Goal: Task Accomplishment & Management: Use online tool/utility

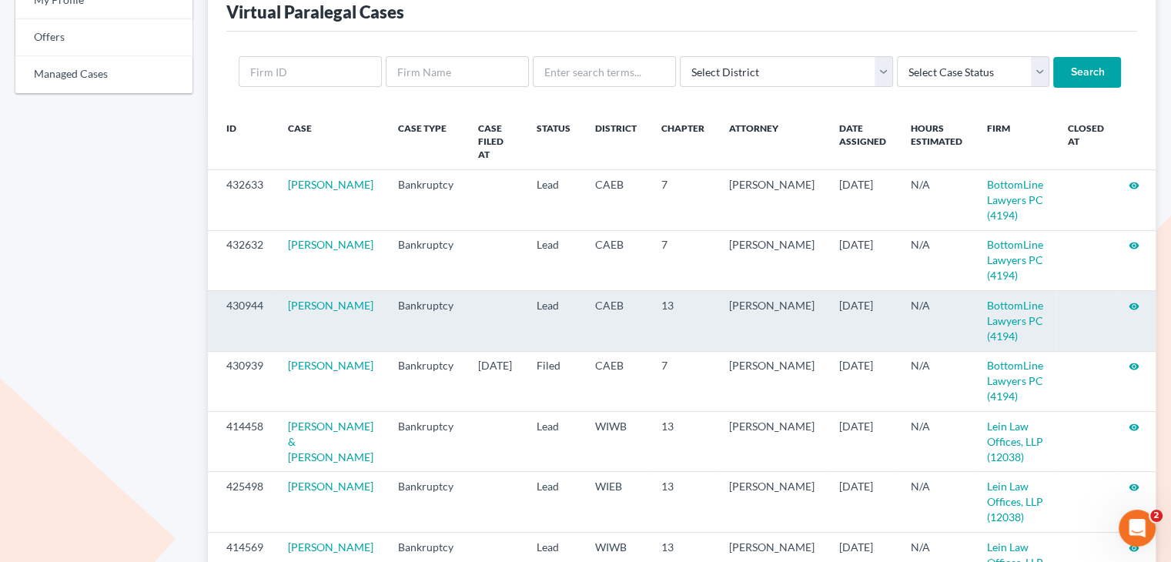
scroll to position [154, 0]
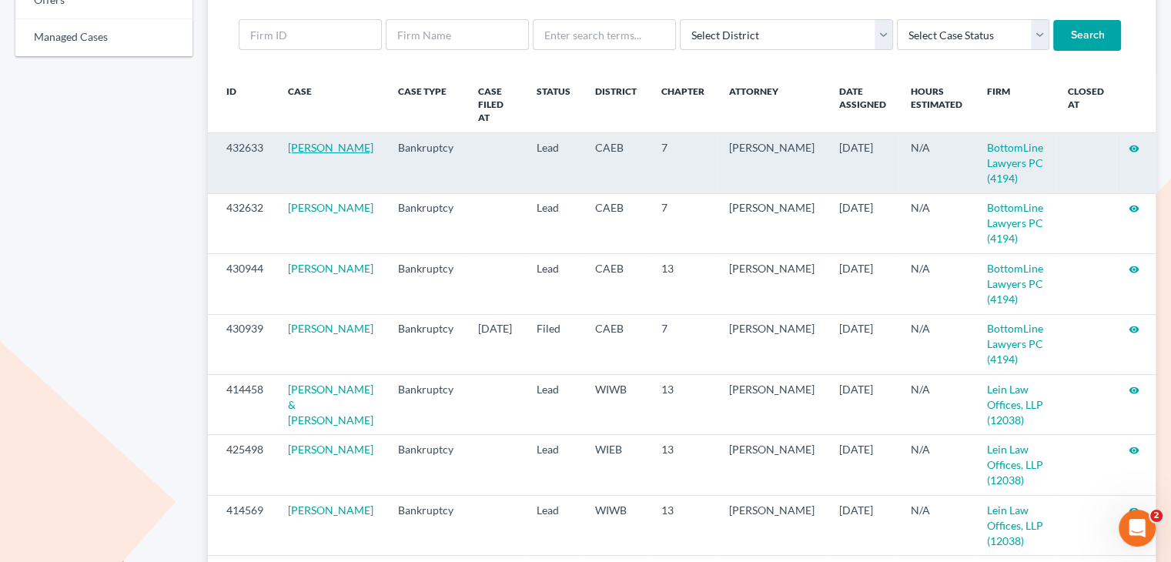
click at [319, 141] on link "[PERSON_NAME]" at bounding box center [330, 147] width 85 height 13
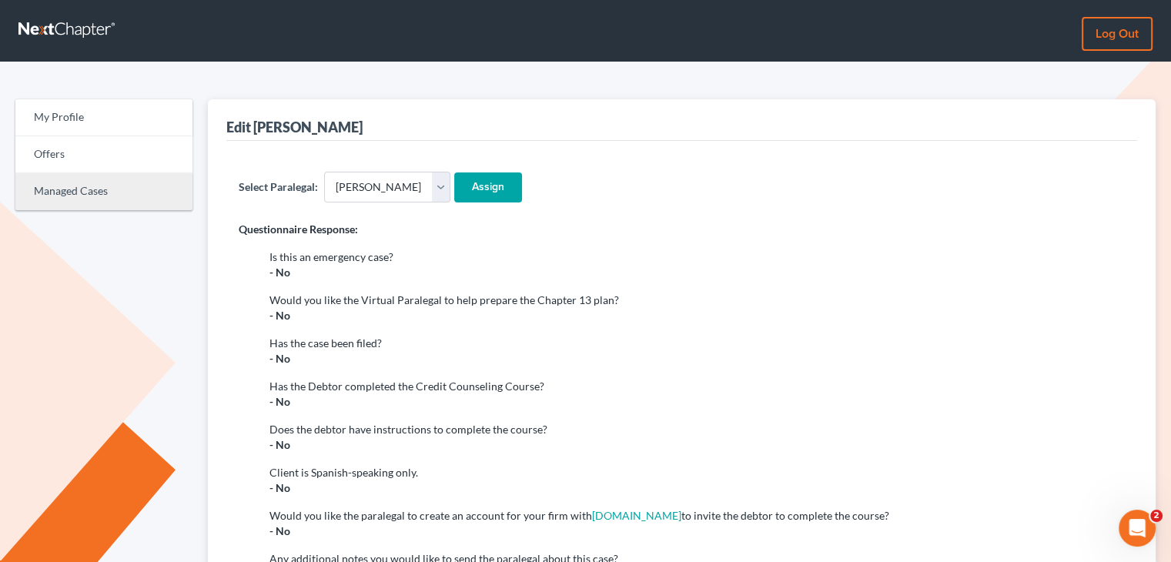
click at [88, 190] on link "Managed Cases" at bounding box center [103, 191] width 177 height 37
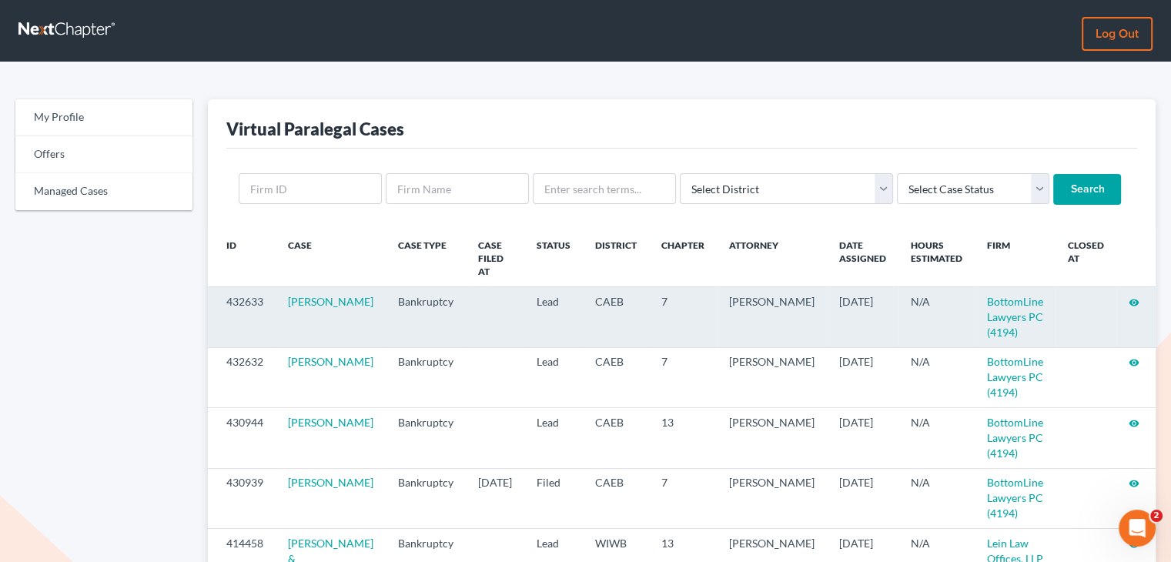
click at [1132, 297] on icon "visibility" at bounding box center [1134, 302] width 11 height 11
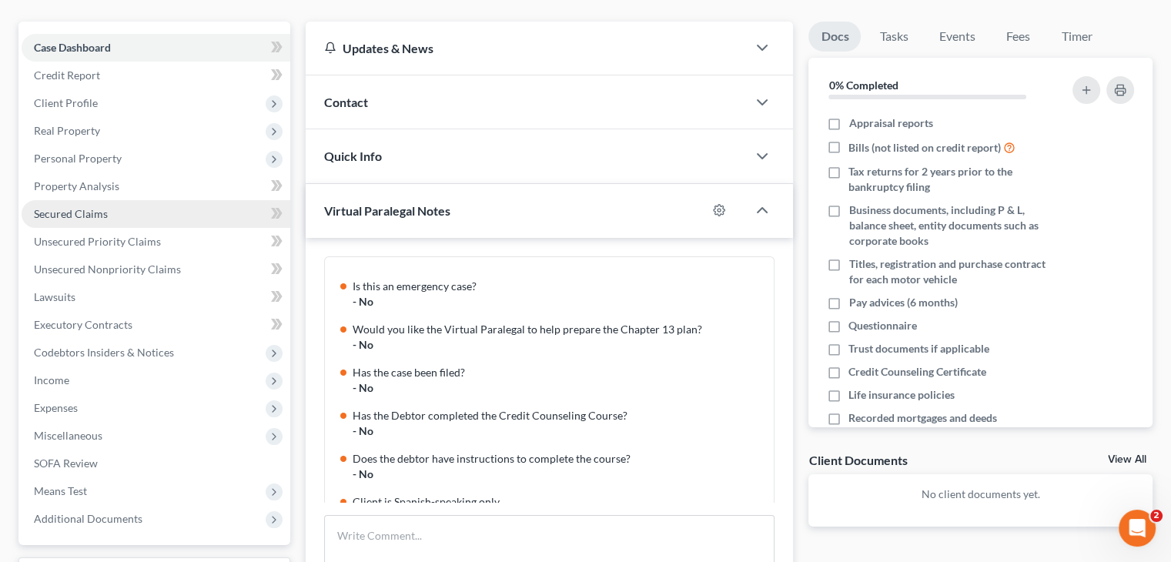
scroll to position [216, 0]
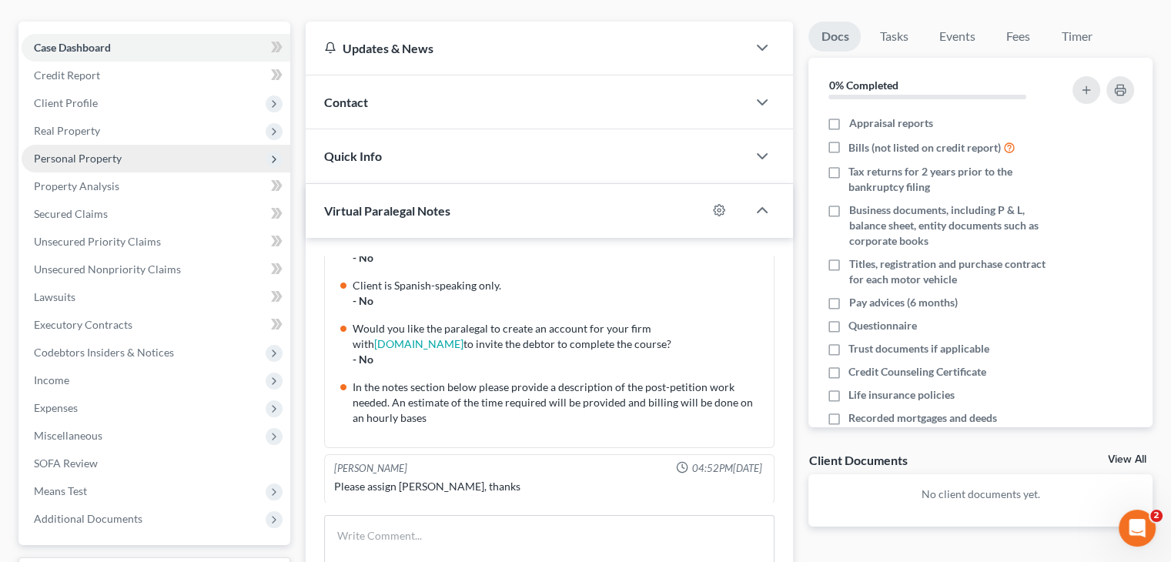
click at [97, 152] on span "Personal Property" at bounding box center [78, 158] width 88 height 13
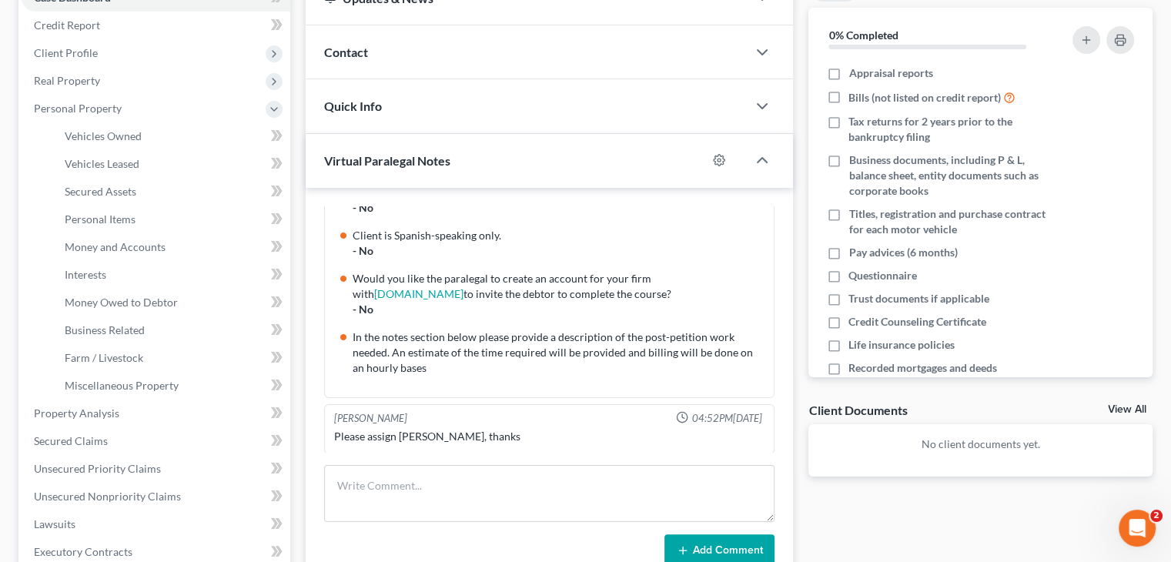
scroll to position [231, 0]
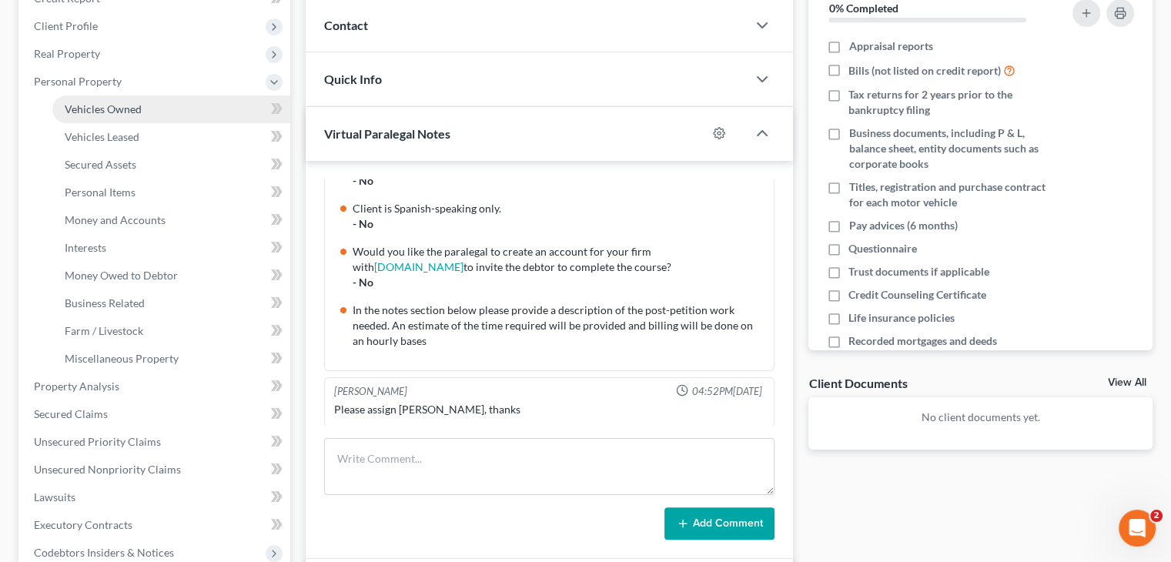
click at [152, 109] on link "Vehicles Owned" at bounding box center [171, 109] width 238 height 28
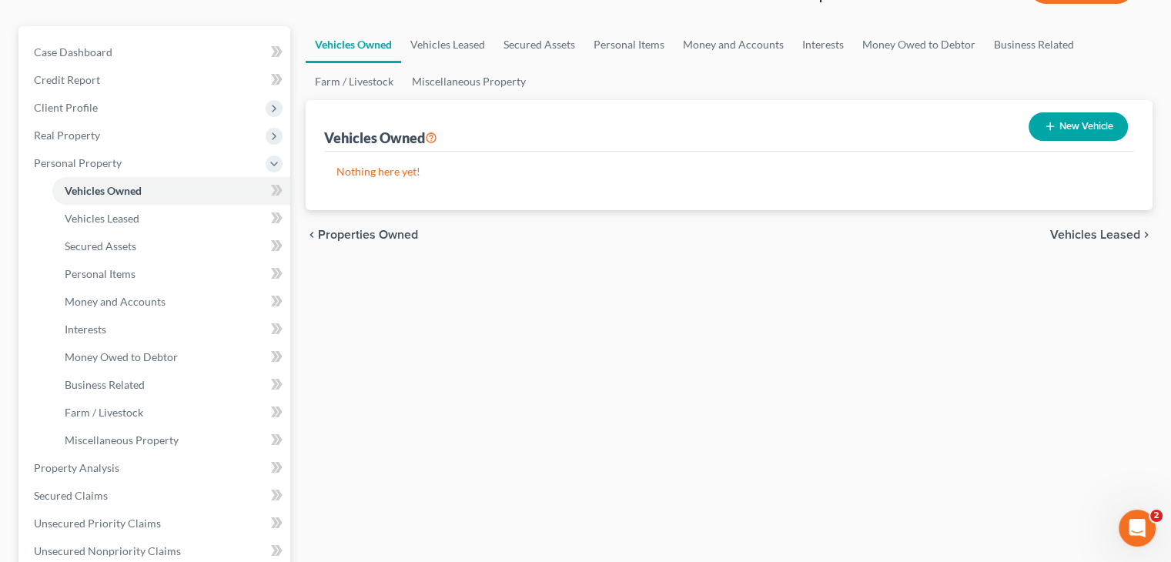
scroll to position [154, 0]
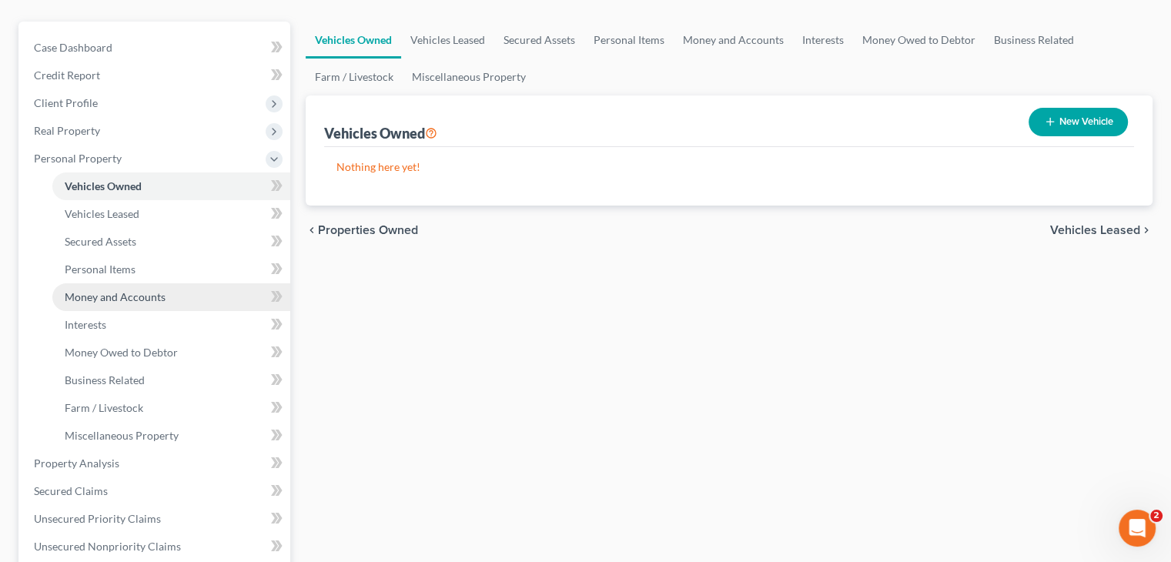
click at [171, 293] on link "Money and Accounts" at bounding box center [171, 297] width 238 height 28
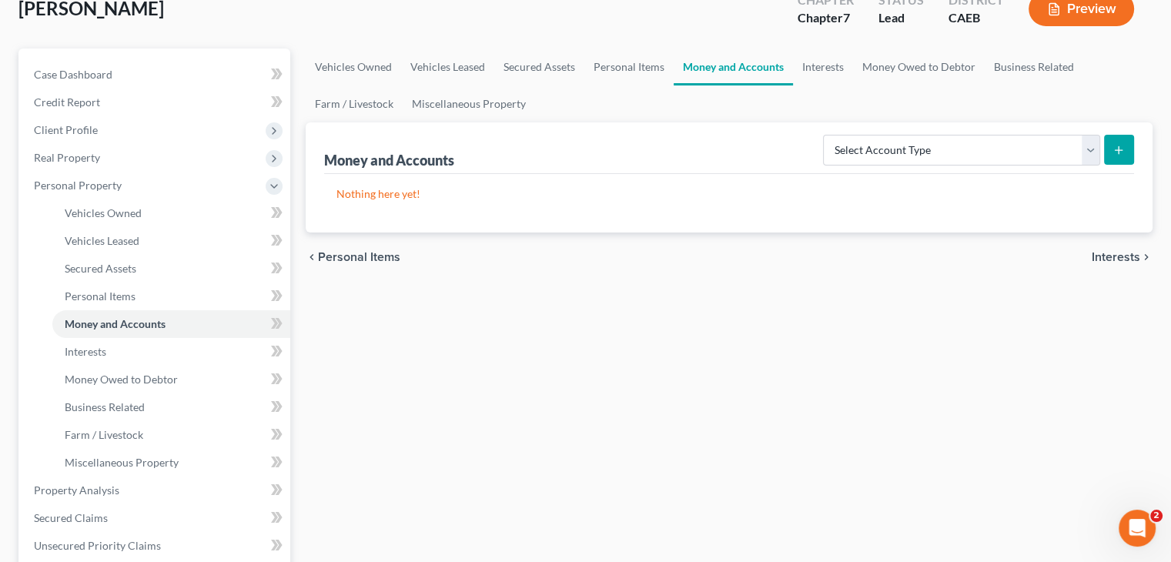
scroll to position [154, 0]
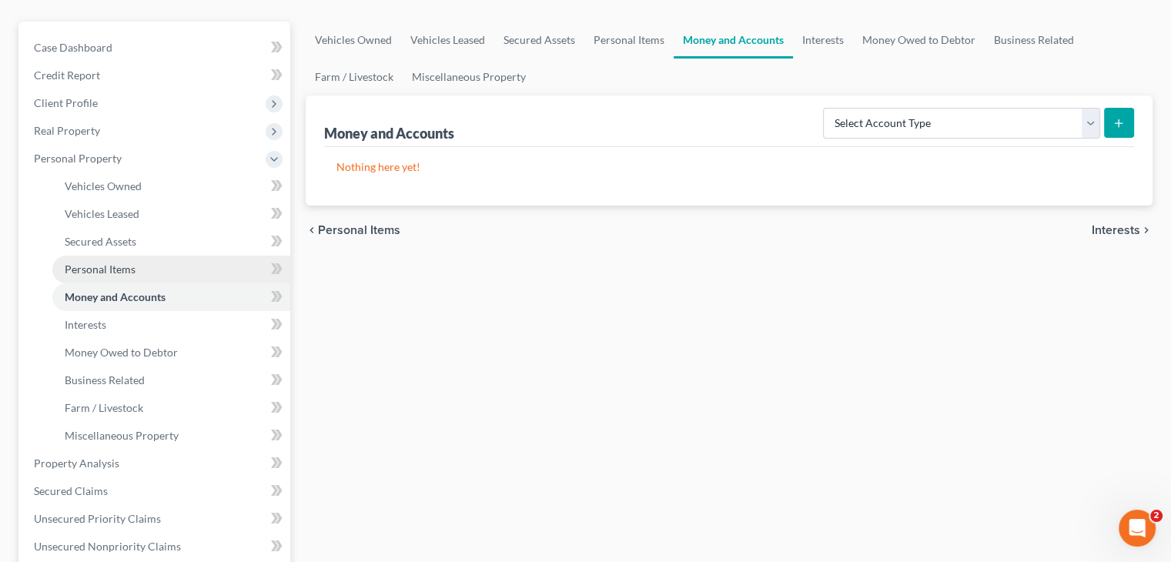
click at [157, 269] on link "Personal Items" at bounding box center [171, 270] width 238 height 28
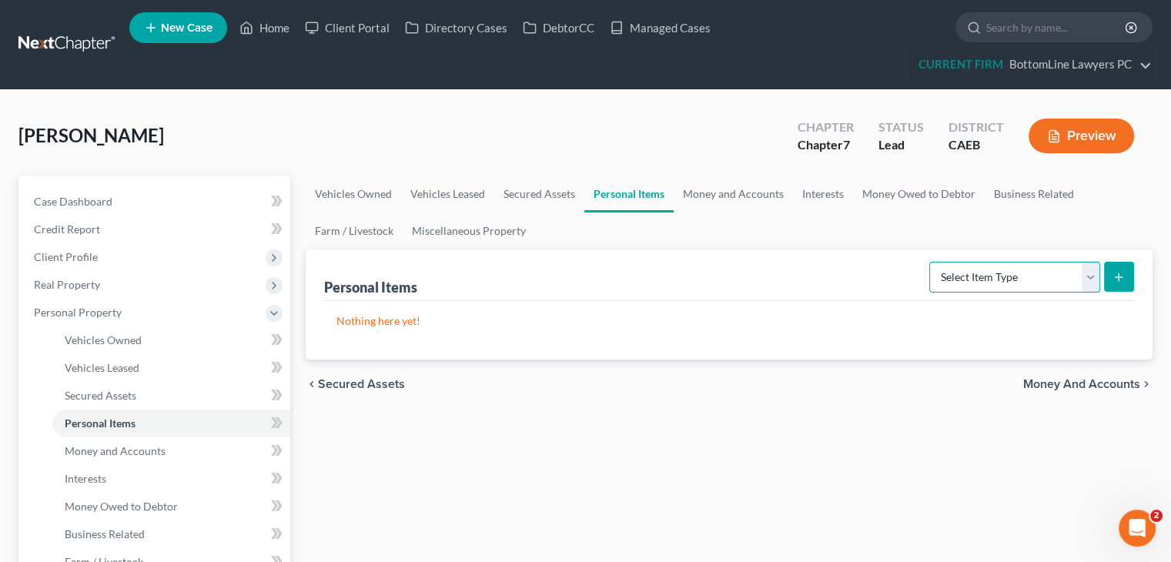
click at [1048, 287] on select "Select Item Type Clothing Collectibles Of Value Electronics Firearms Household …" at bounding box center [1014, 277] width 171 height 31
click at [339, 132] on div "Haun, Heidi Upgraded Chapter Chapter 7 Status Lead District CAEB Preview" at bounding box center [585, 142] width 1134 height 67
click at [163, 342] on link "Vehicles Owned" at bounding box center [171, 340] width 238 height 28
